Goal: Find specific page/section: Find specific page/section

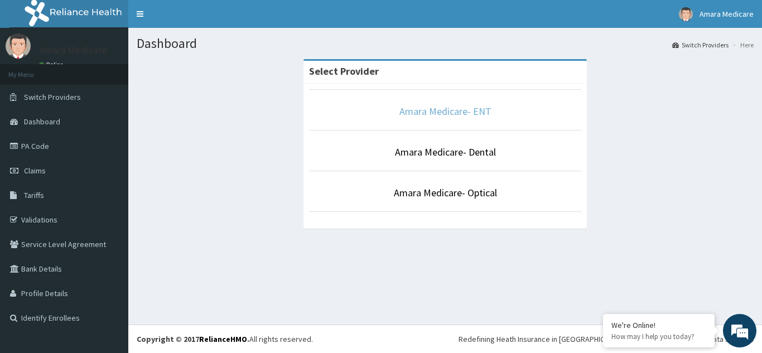
click at [431, 113] on link "Amara Medicare- ENT" at bounding box center [446, 111] width 92 height 13
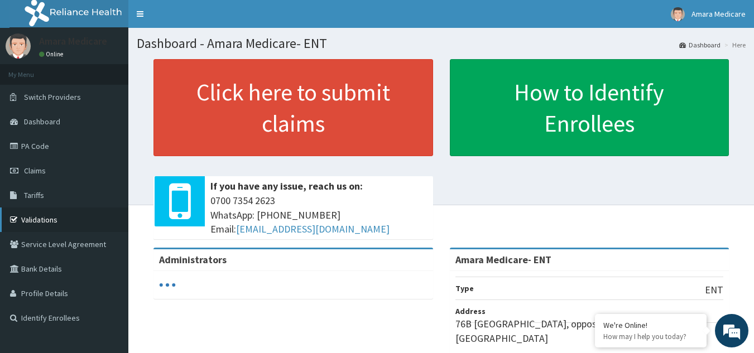
click at [58, 216] on link "Validations" at bounding box center [64, 220] width 128 height 25
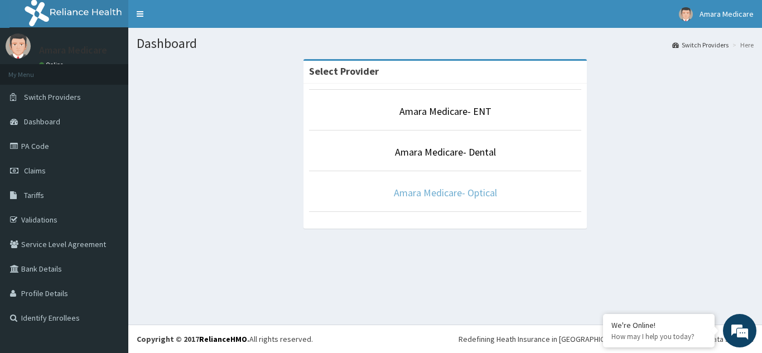
click at [414, 191] on link "Amara Medicare- Optical" at bounding box center [445, 192] width 103 height 13
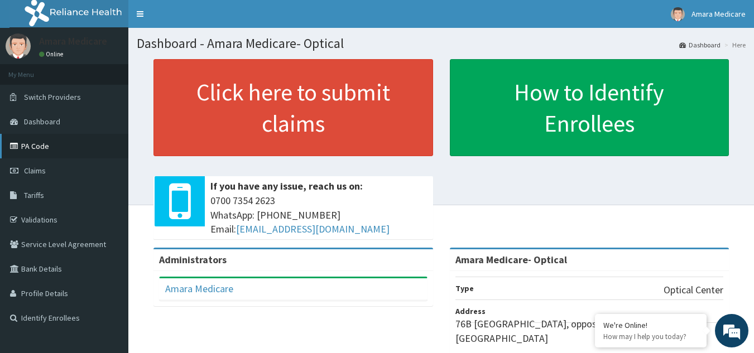
click at [54, 147] on link "PA Code" at bounding box center [64, 146] width 128 height 25
